Goal: Transaction & Acquisition: Purchase product/service

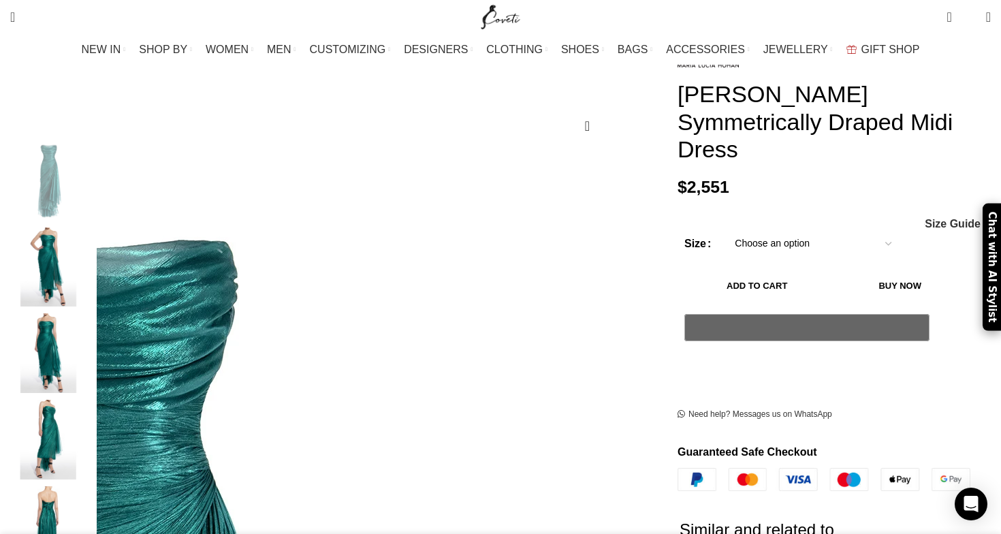
scroll to position [222, 0]
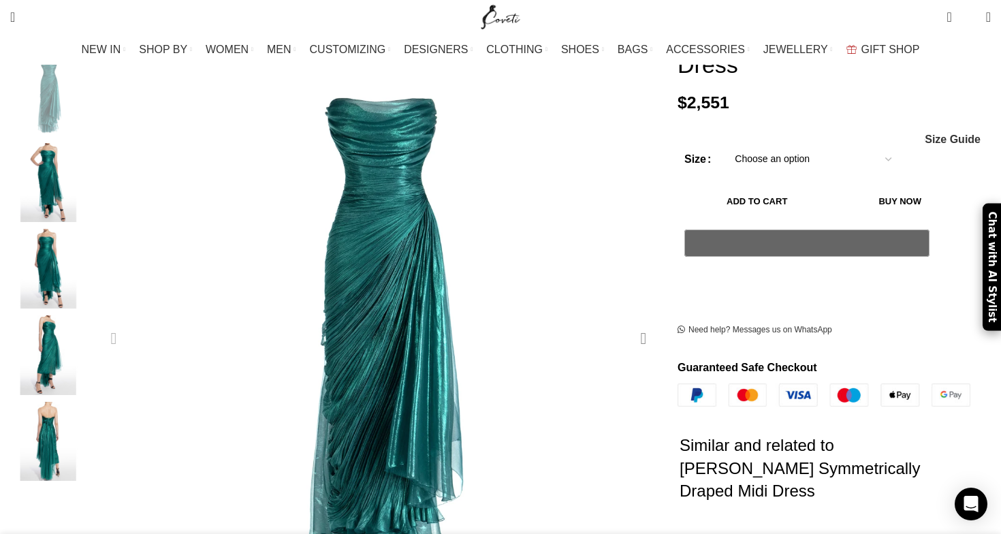
click at [627, 322] on div "Next slide" at bounding box center [644, 339] width 34 height 34
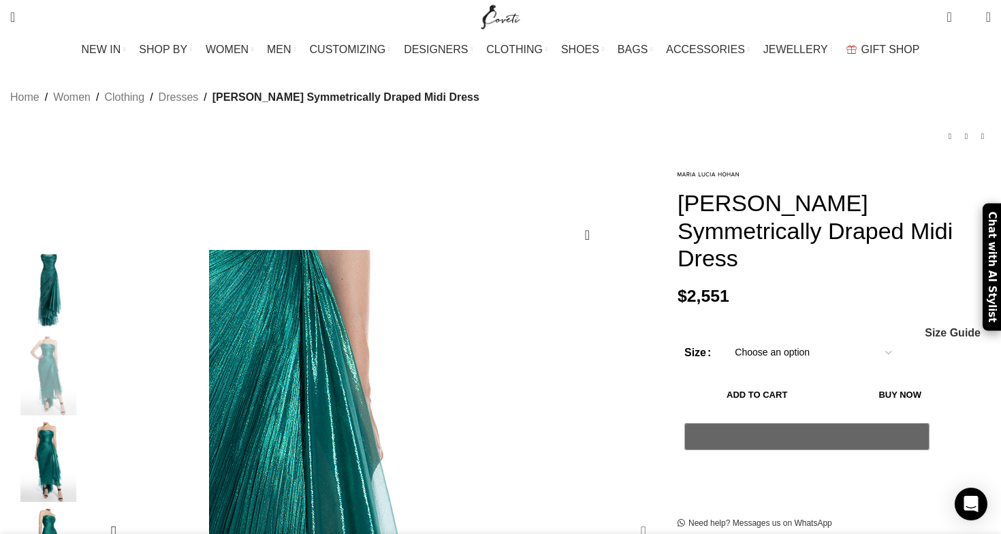
scroll to position [26, 0]
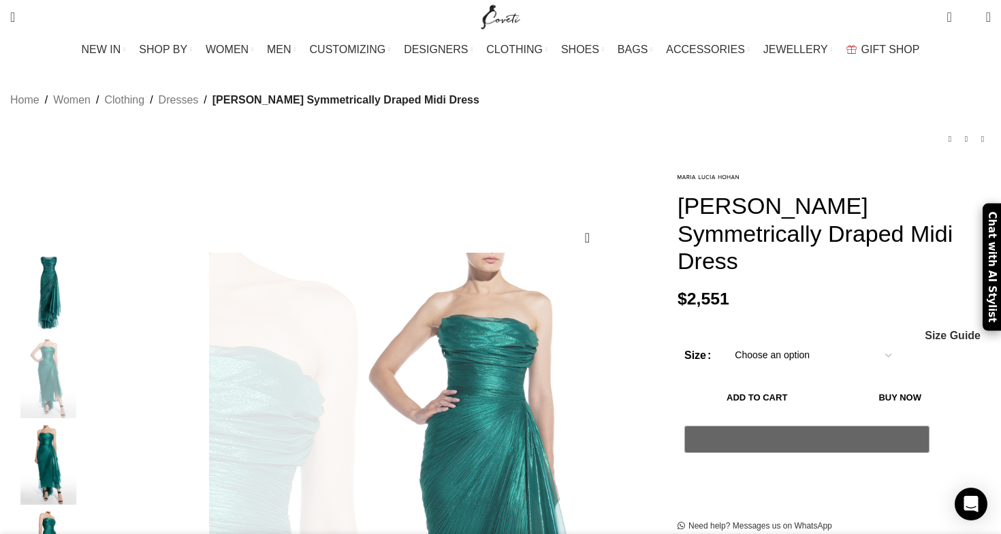
click at [735, 341] on select "Choose an option 4 UK 6 UK 8 [GEOGRAPHIC_DATA] 10 [GEOGRAPHIC_DATA] 12 [GEOGRAP…" at bounding box center [813, 355] width 177 height 29
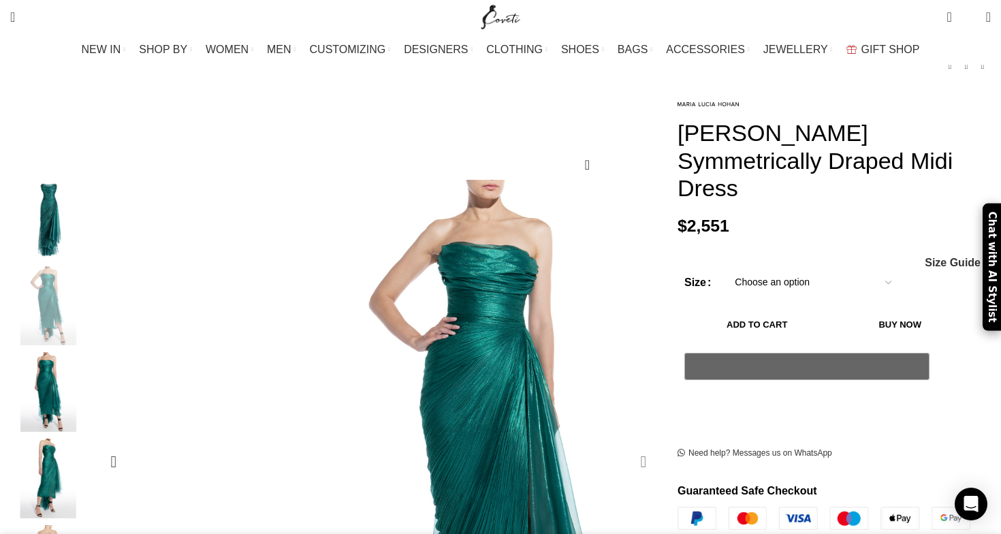
scroll to position [0, 430]
click at [627, 445] on div "Next slide" at bounding box center [644, 462] width 34 height 34
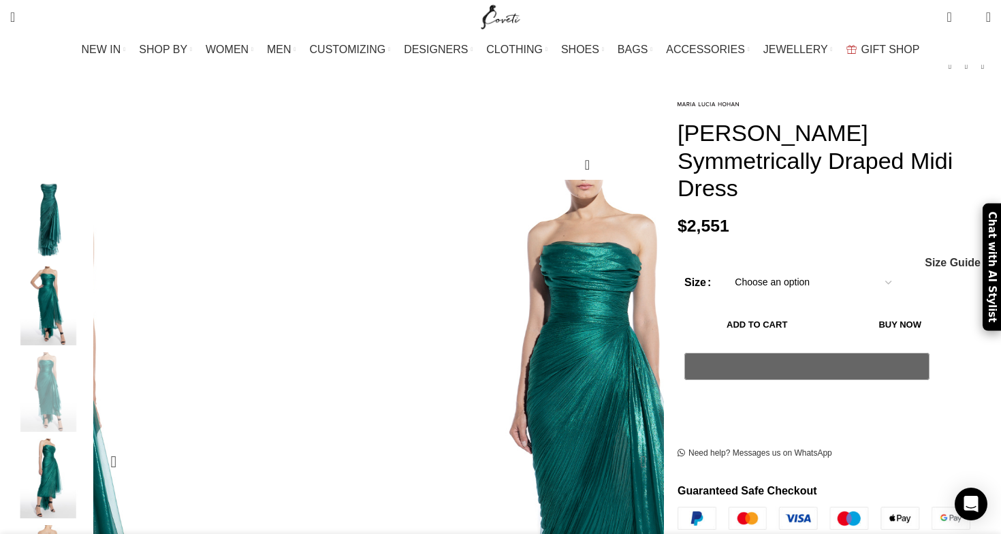
click at [627, 445] on div "Next slide" at bounding box center [644, 462] width 34 height 34
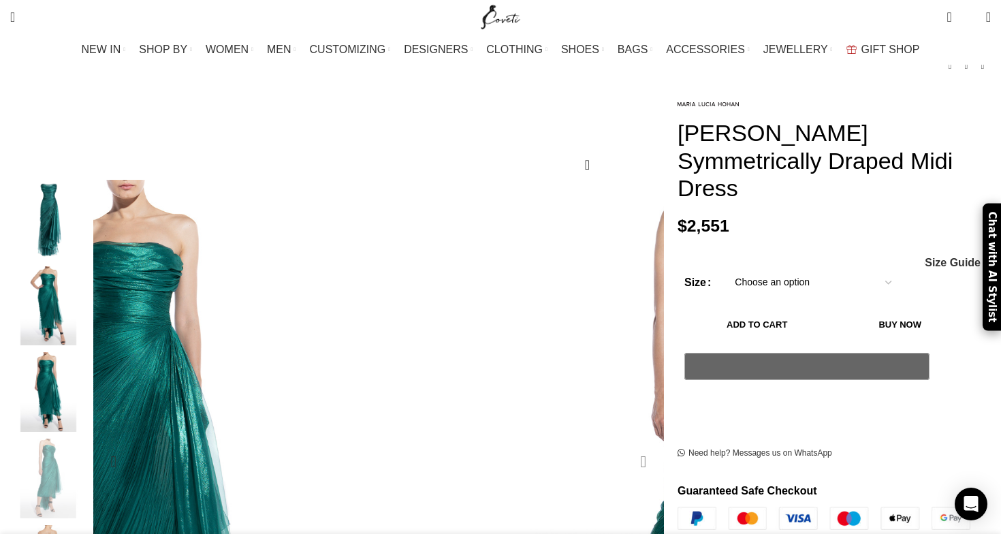
click at [627, 445] on div "Next slide" at bounding box center [644, 462] width 34 height 34
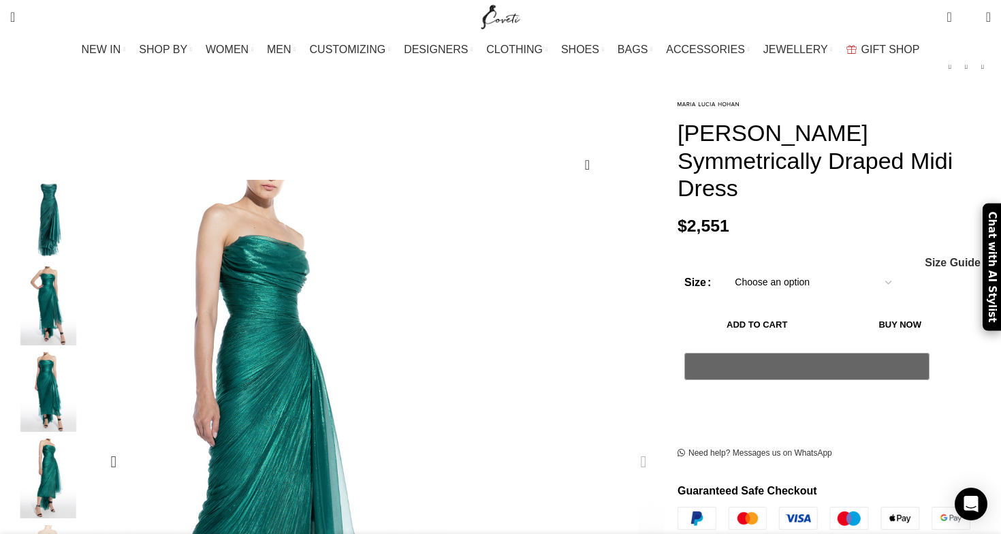
scroll to position [0, 574]
click at [627, 445] on div "Next slide" at bounding box center [644, 462] width 34 height 34
click at [90, 471] on img "4 / 5" at bounding box center [48, 479] width 83 height 80
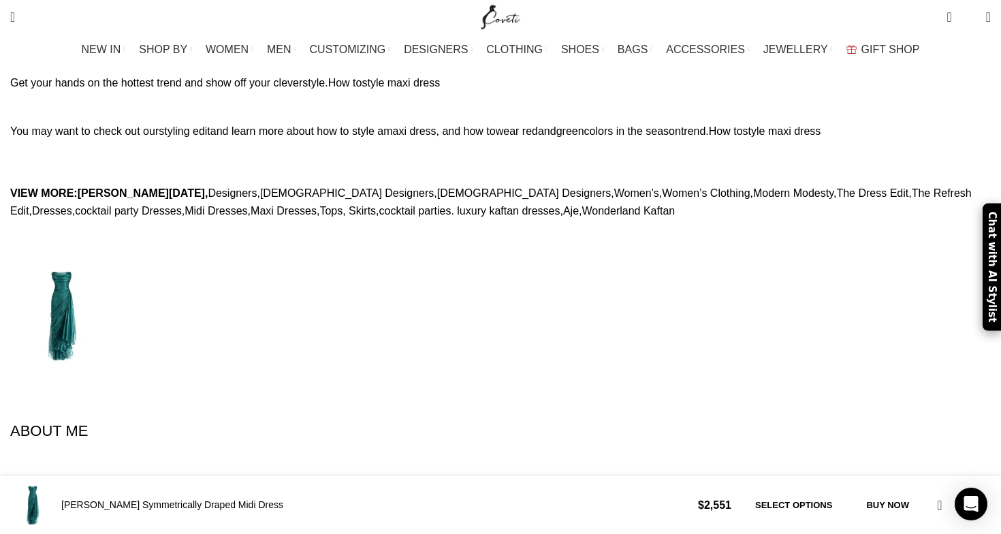
scroll to position [1626, 0]
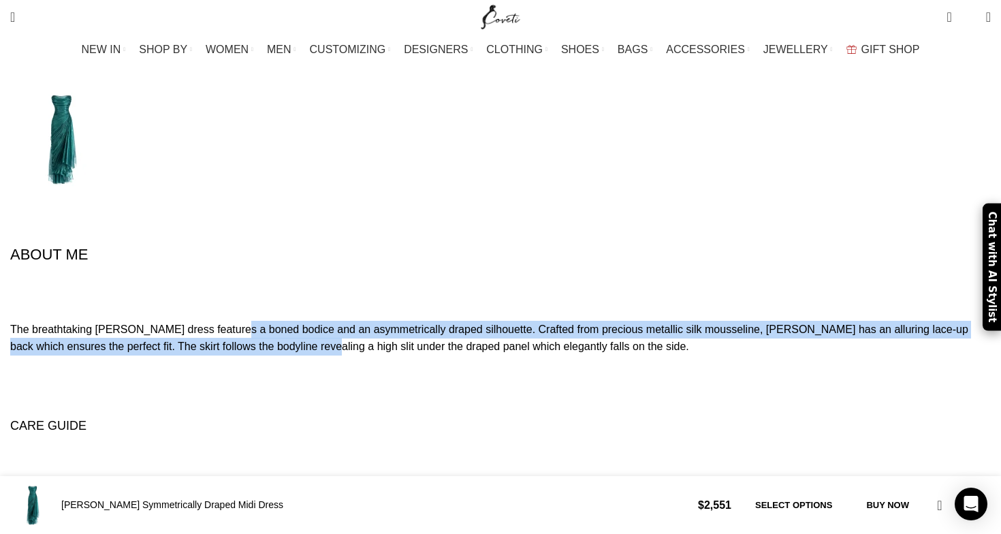
drag, startPoint x: 282, startPoint y: 210, endPoint x: 340, endPoint y: 218, distance: 58.4
click at [340, 321] on p "The breathtaking [PERSON_NAME] dress features a boned bodice and an asymmetrica…" at bounding box center [500, 347] width 981 height 52
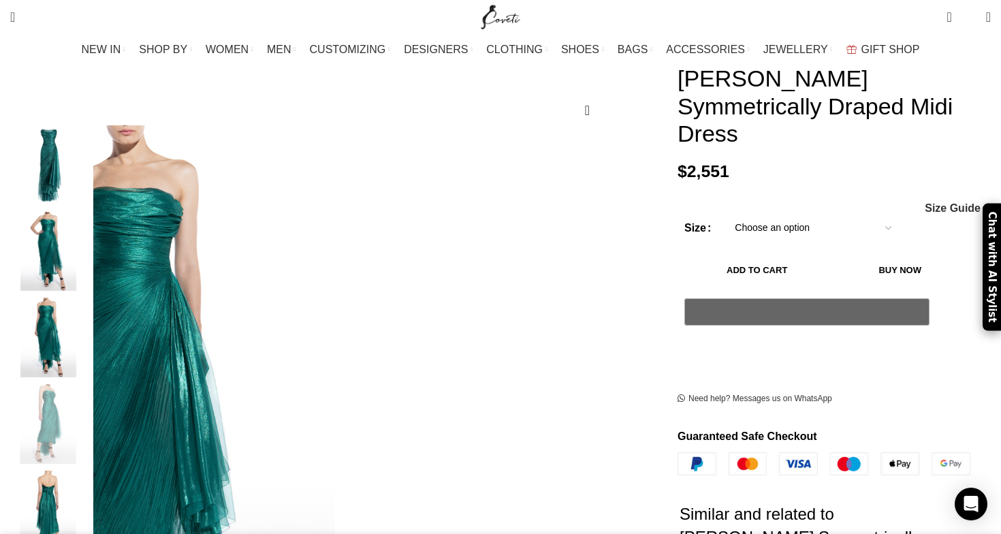
scroll to position [177, 0]
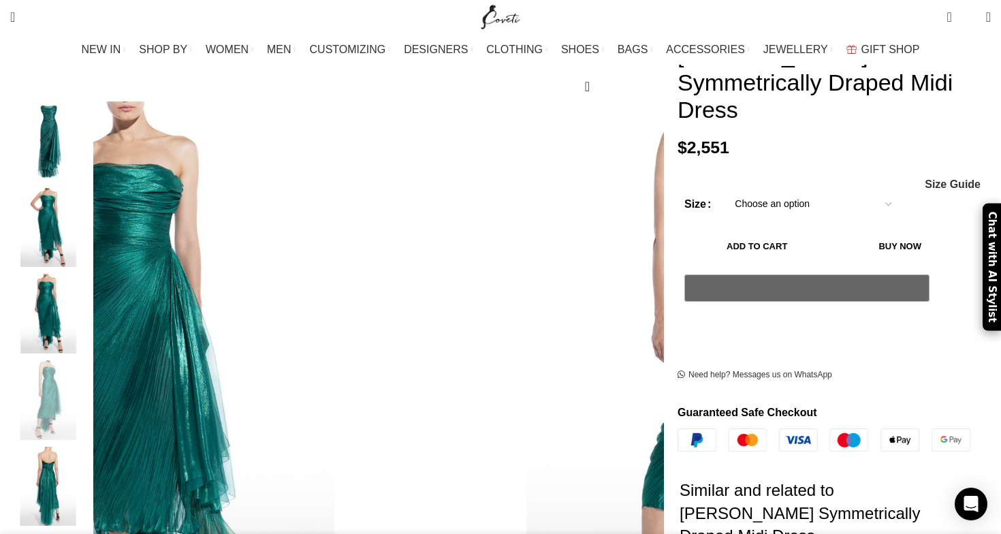
click at [90, 210] on img "2 / 5" at bounding box center [48, 228] width 83 height 80
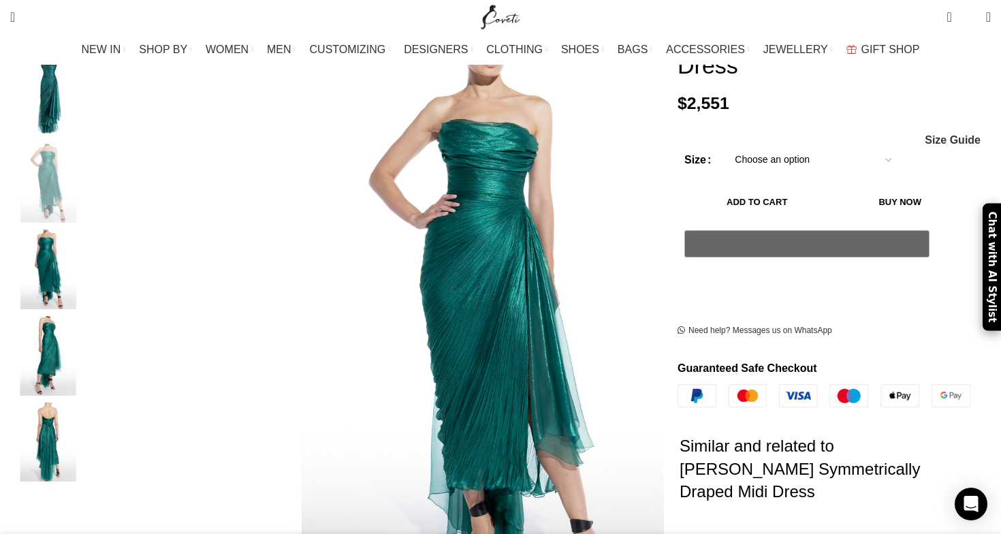
scroll to position [0, 2150]
